Goal: Task Accomplishment & Management: Complete application form

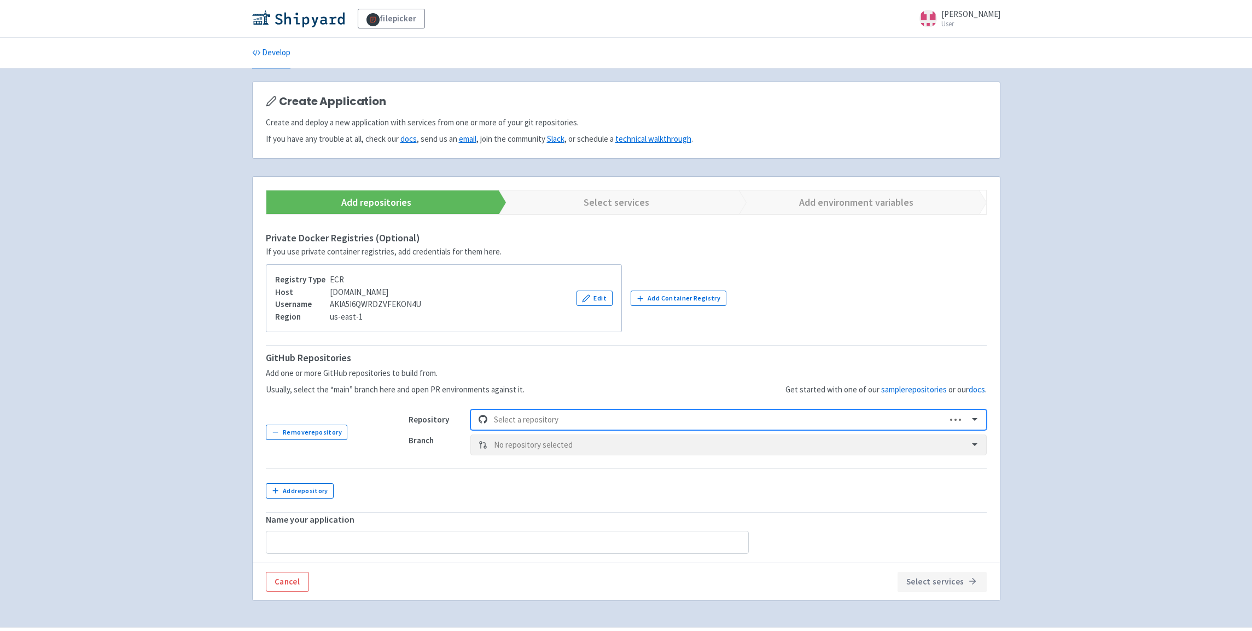
click at [580, 424] on div at bounding box center [717, 419] width 446 height 15
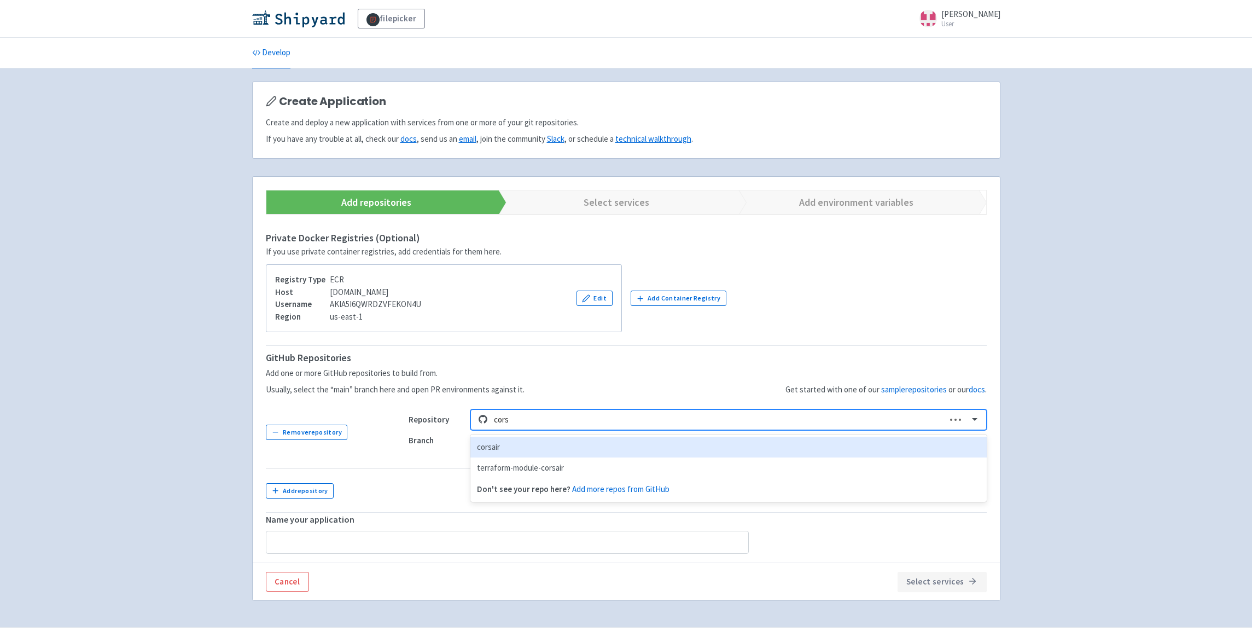
type input "corsa"
click at [577, 446] on div "corsair" at bounding box center [728, 447] width 516 height 21
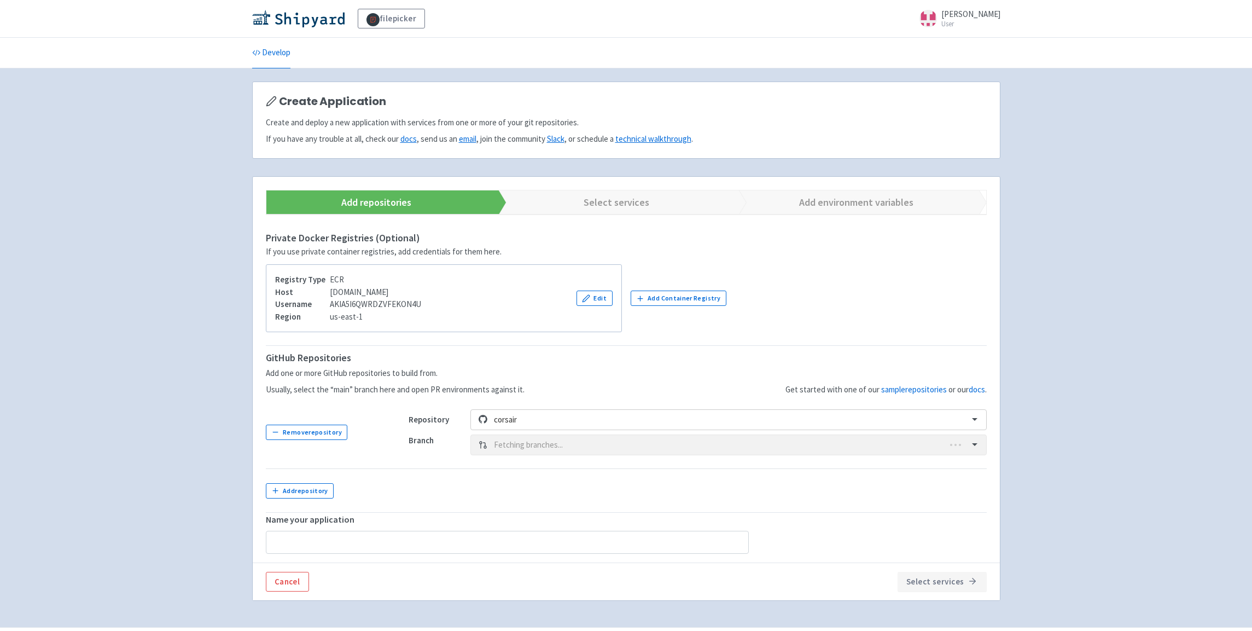
click at [561, 444] on div "Branch Fetching branches..." at bounding box center [698, 444] width 578 height 21
type input "corsair-2"
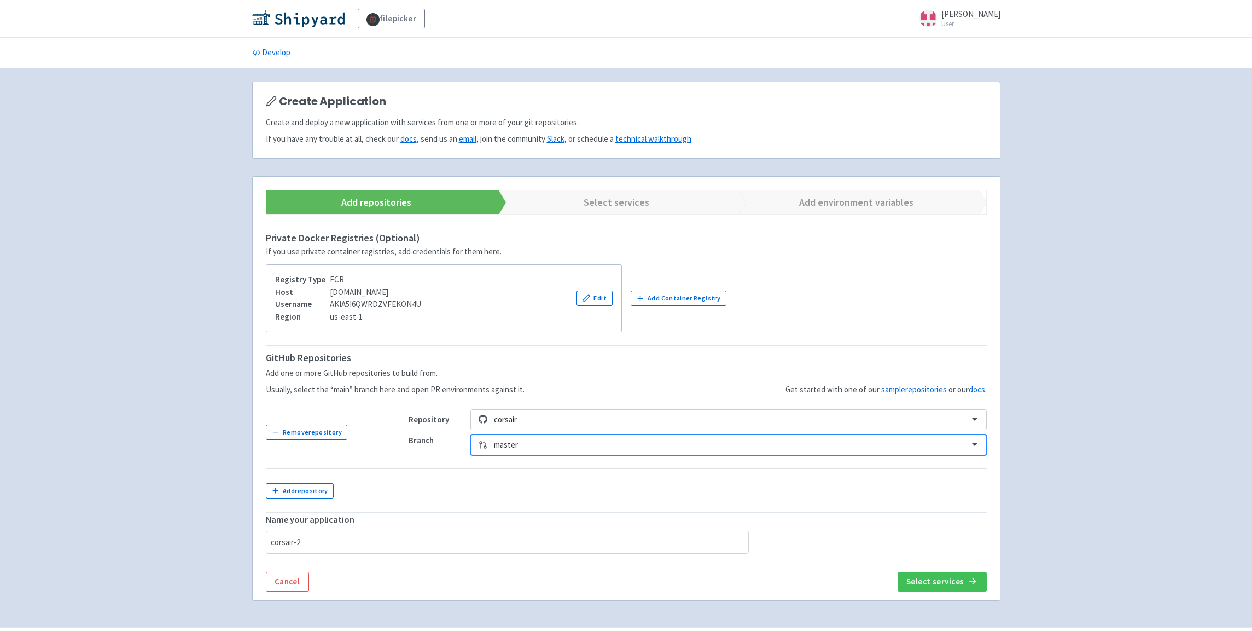
click at [561, 444] on div at bounding box center [728, 445] width 468 height 15
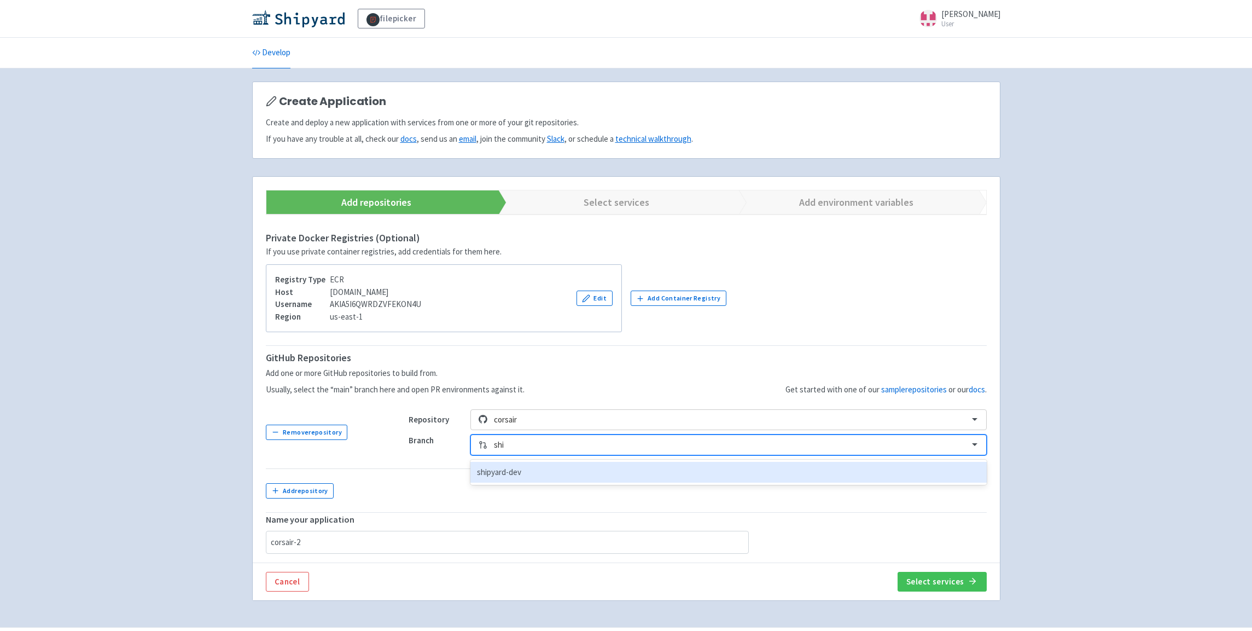
type input "ship"
click at [556, 469] on div "shipyard-dev" at bounding box center [728, 472] width 516 height 21
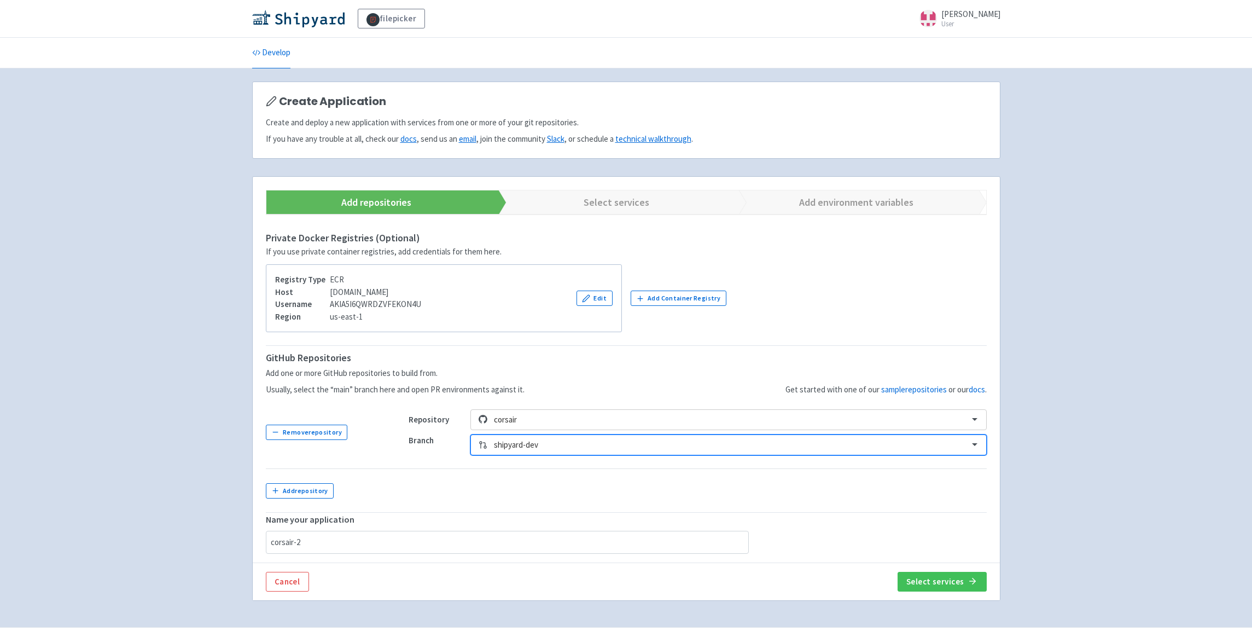
scroll to position [30, 0]
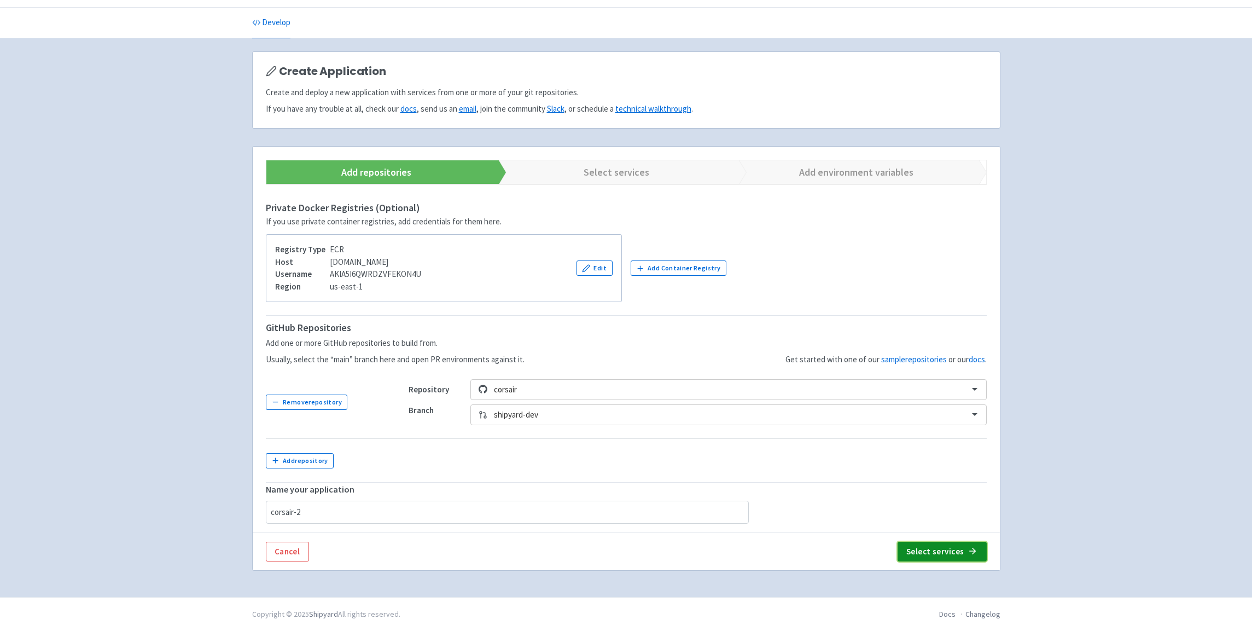
click at [959, 549] on button "Select services" at bounding box center [942, 552] width 89 height 20
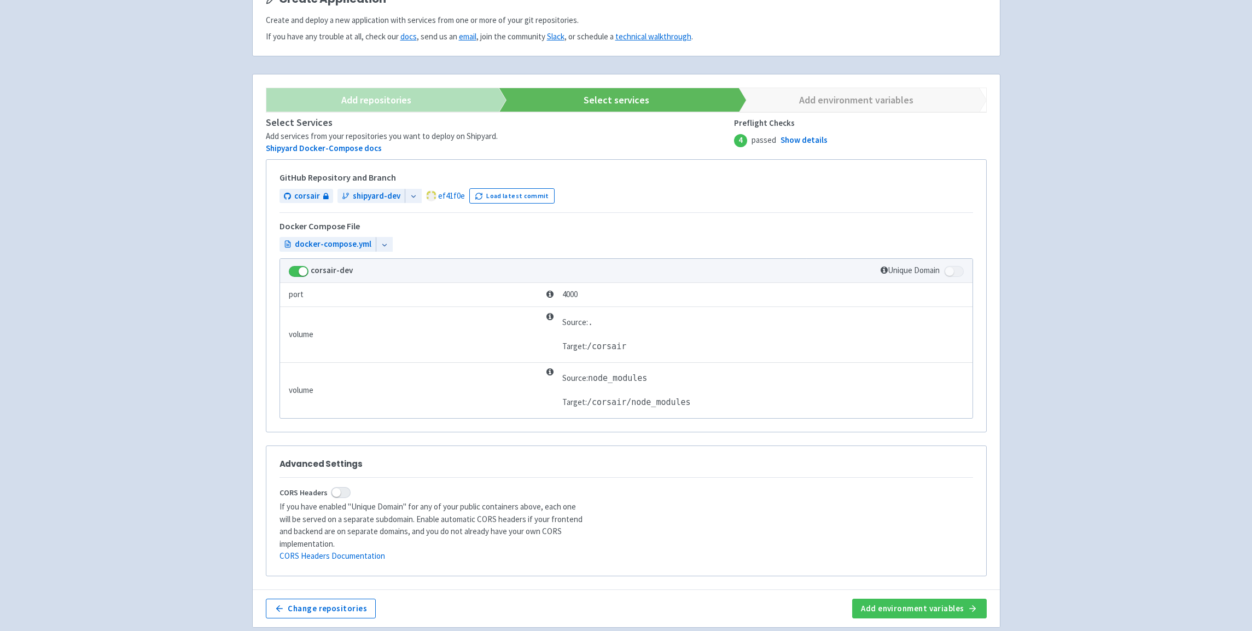
scroll to position [147, 0]
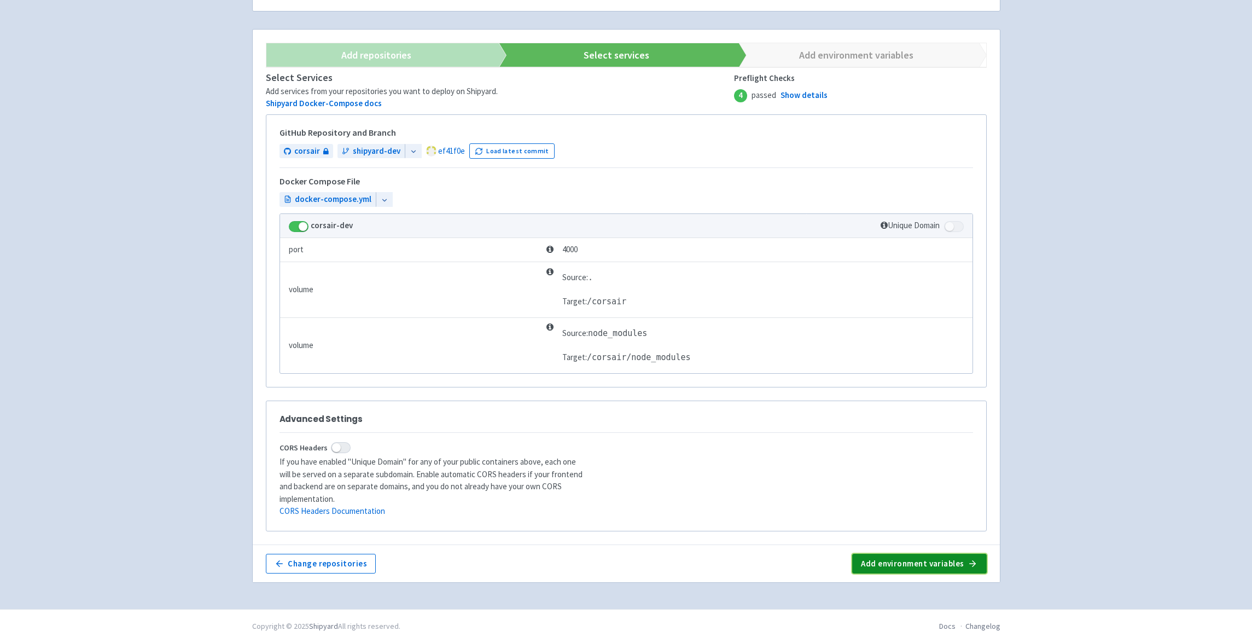
click at [963, 556] on button "Add environment variables" at bounding box center [919, 564] width 134 height 20
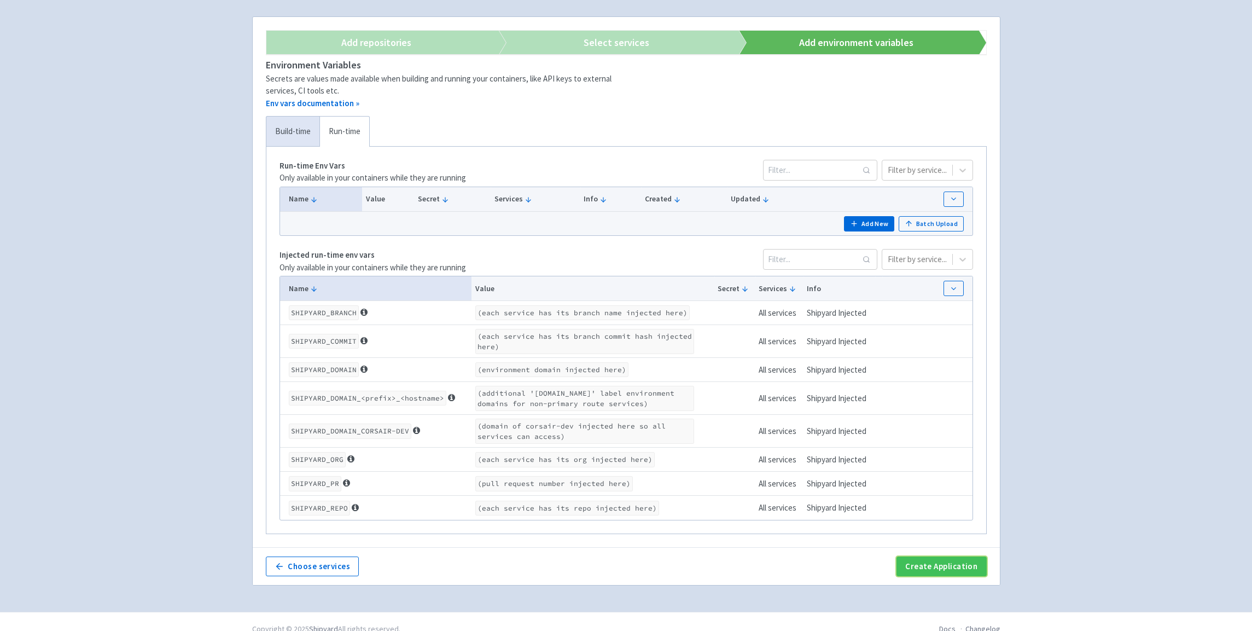
scroll to position [174, 0]
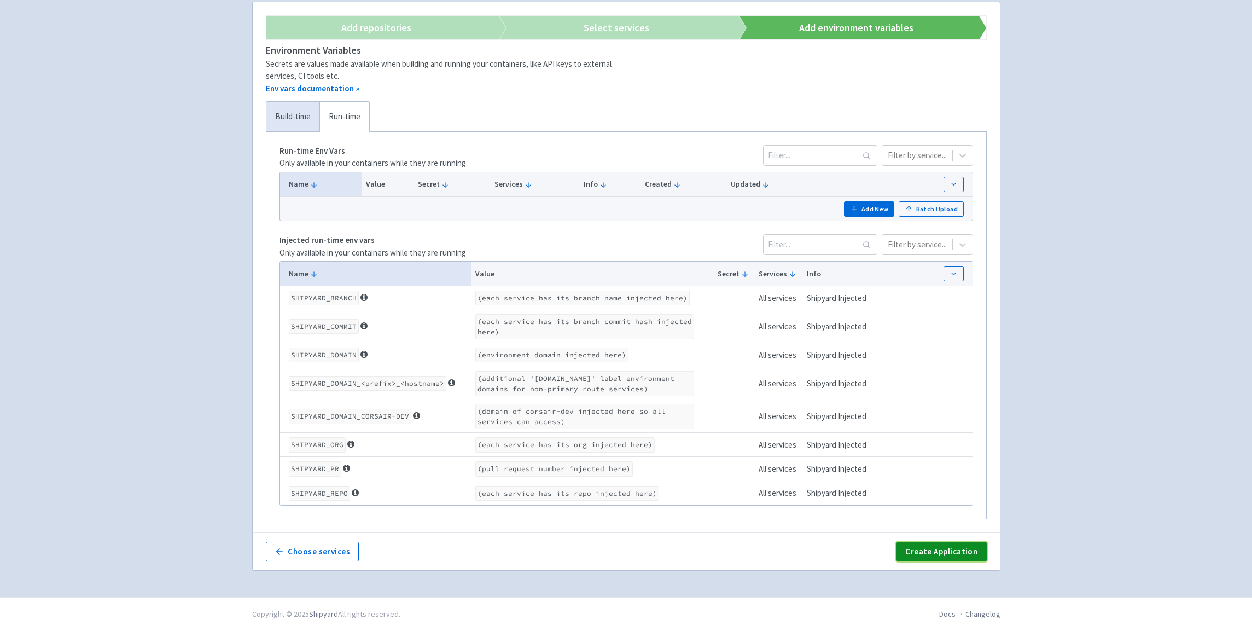
click at [945, 552] on button "Create Application" at bounding box center [942, 552] width 90 height 20
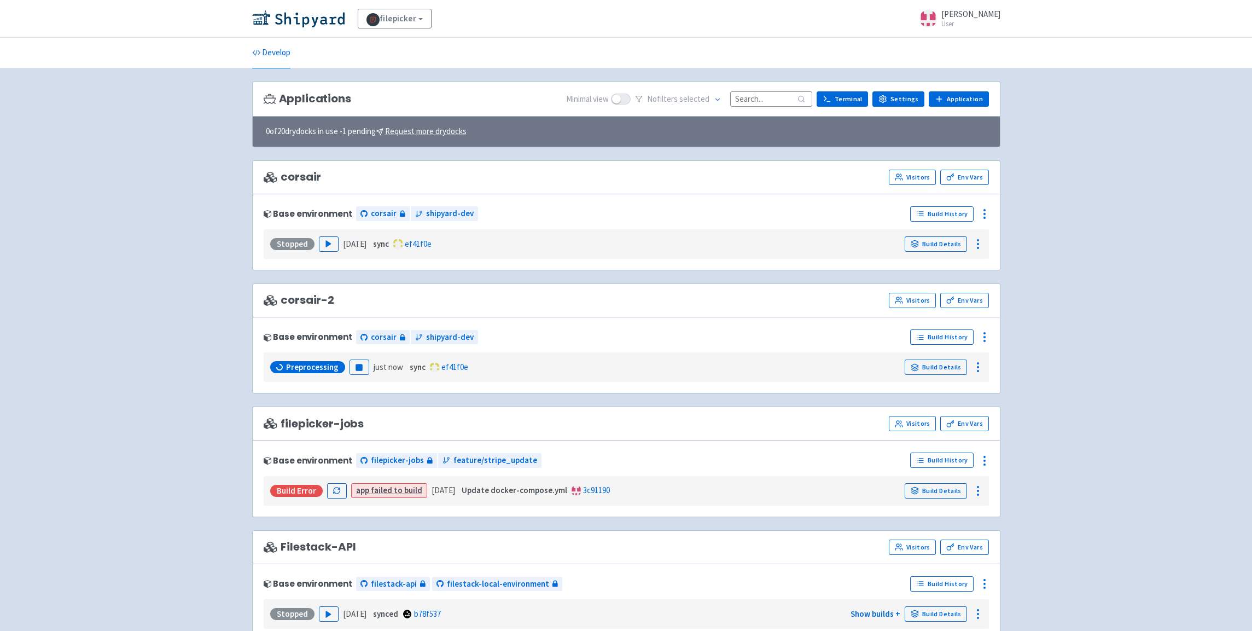
scroll to position [2, 0]
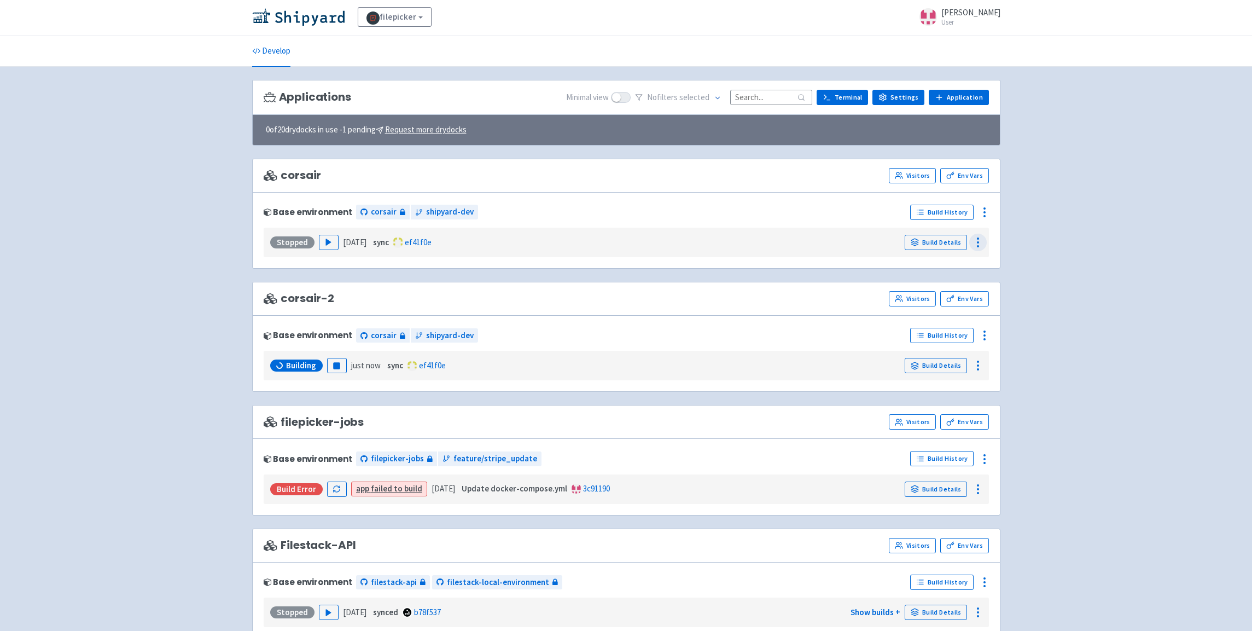
click at [984, 243] on icon at bounding box center [977, 242] width 13 height 13
click at [986, 205] on div at bounding box center [985, 212] width 18 height 18
click at [928, 356] on span "Delete" at bounding box center [942, 354] width 77 height 15
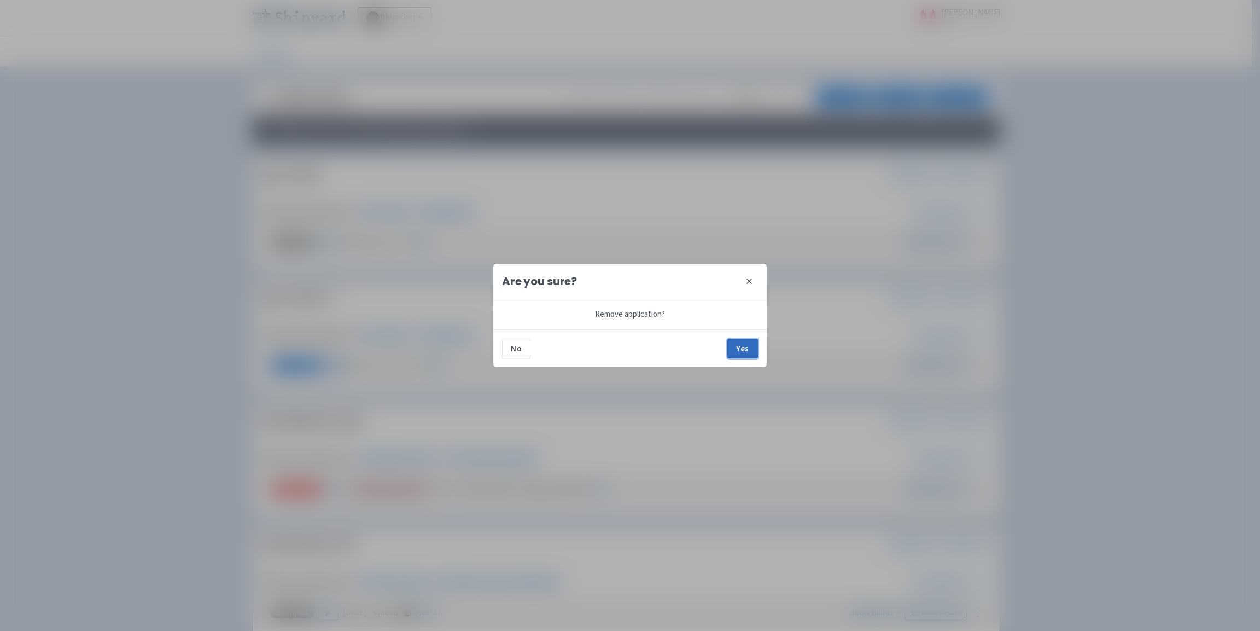
click at [753, 348] on button "Yes" at bounding box center [743, 349] width 31 height 20
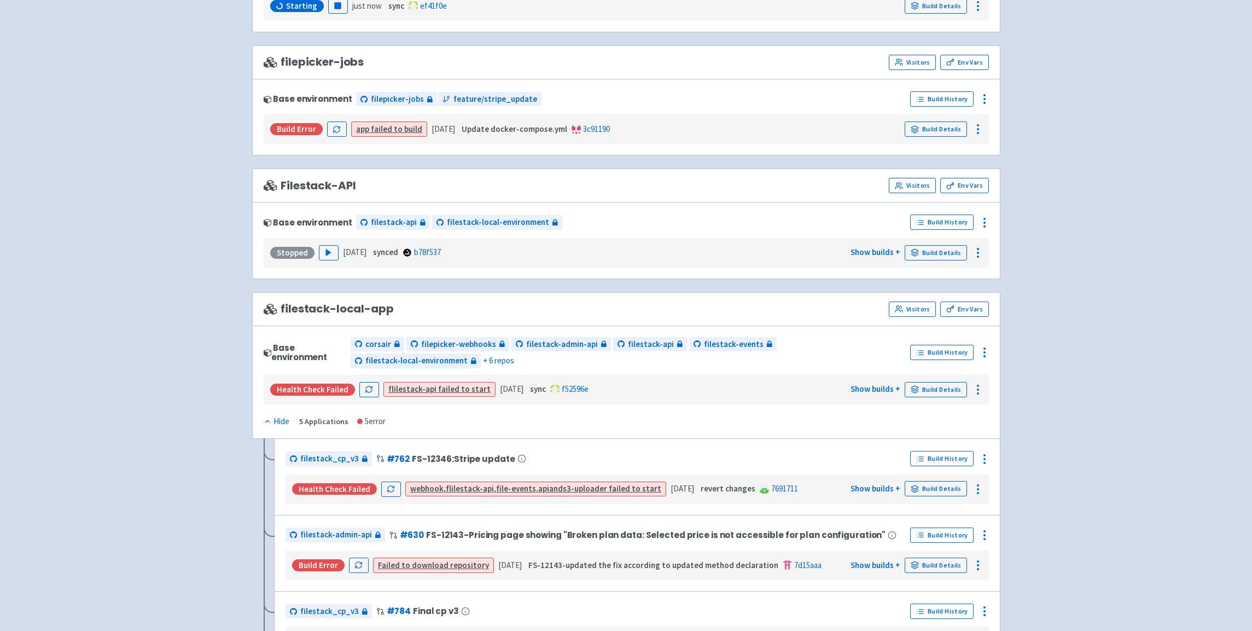
scroll to position [0, 0]
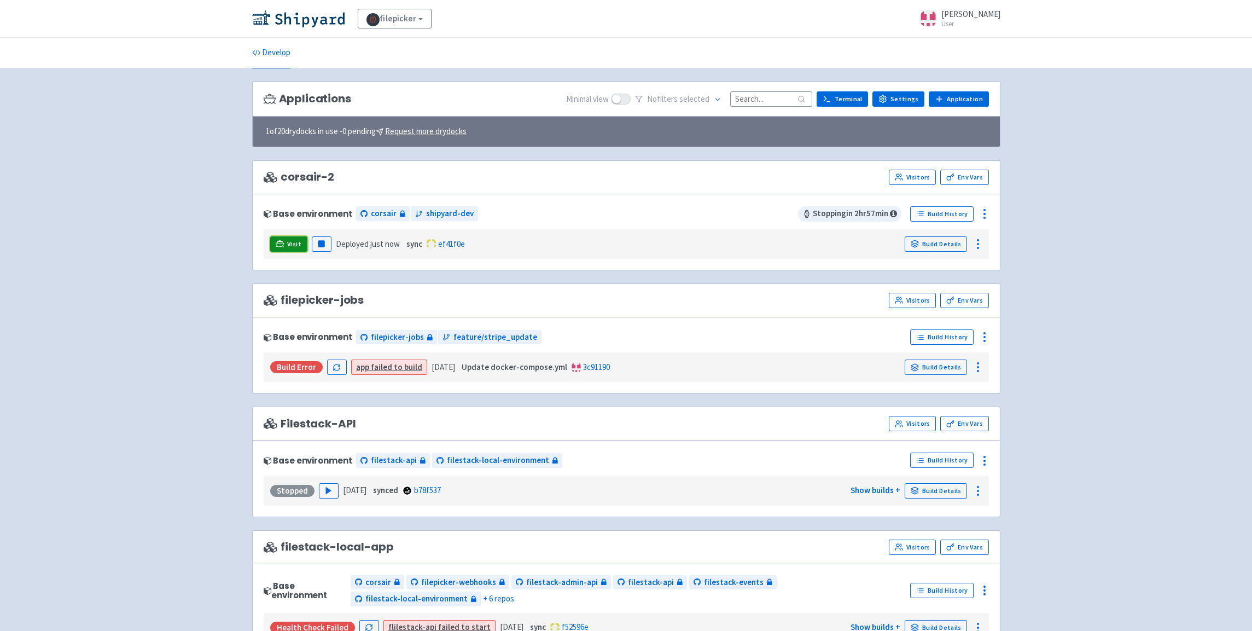
click at [287, 243] on link "Visit" at bounding box center [288, 243] width 37 height 15
click at [289, 246] on span "Visit" at bounding box center [294, 244] width 14 height 9
click at [296, 248] on span "Visit" at bounding box center [294, 244] width 14 height 9
